Goal: Transaction & Acquisition: Purchase product/service

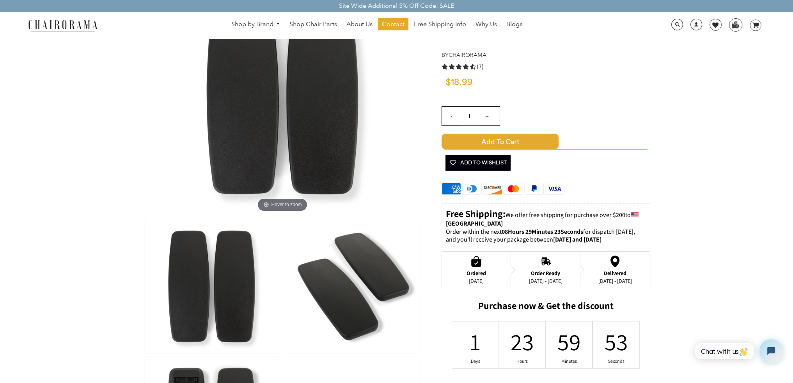
scroll to position [234, 0]
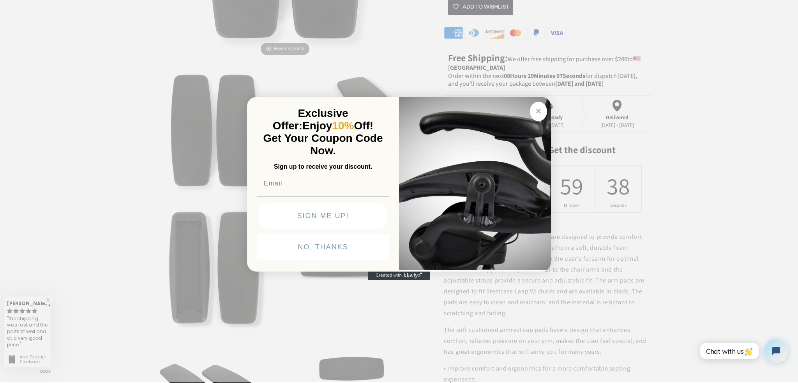
click at [143, 138] on div "Close dialog Exclusive Offer: Enjoy 10% Off! Get Your Coupon Code Now. Sign up …" at bounding box center [399, 190] width 798 height 383
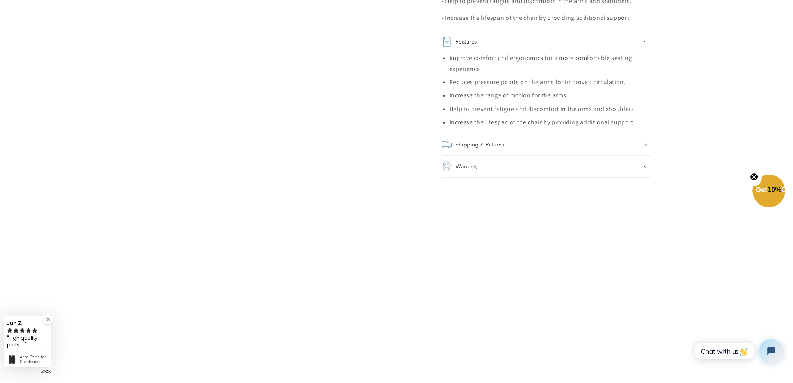
scroll to position [780, 0]
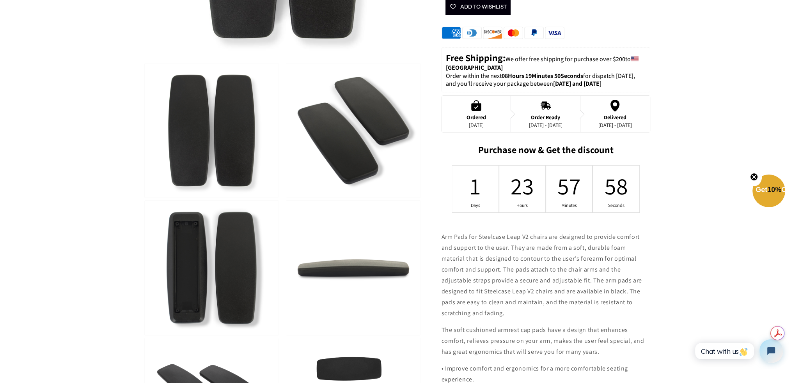
scroll to position [351, 0]
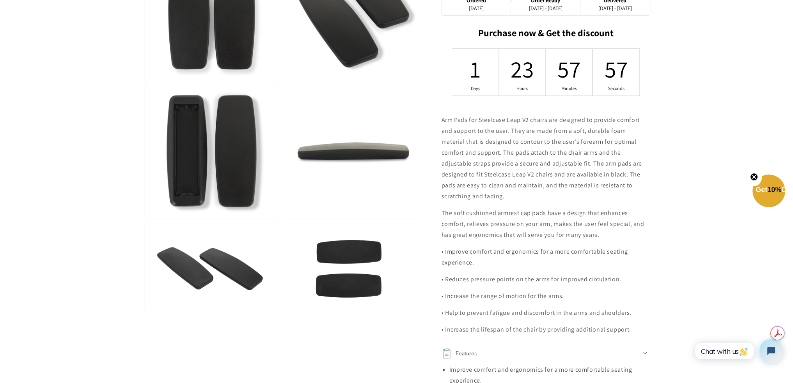
click at [221, 106] on img at bounding box center [212, 151] width 134 height 134
click at [177, 114] on img at bounding box center [212, 151] width 134 height 134
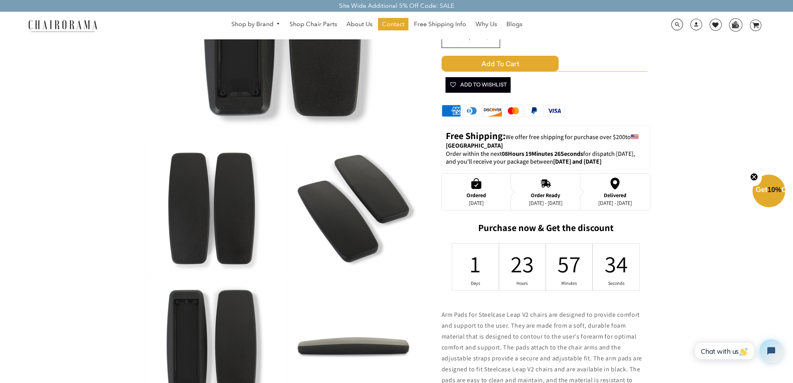
scroll to position [39, 0]
